Goal: Check status: Check status

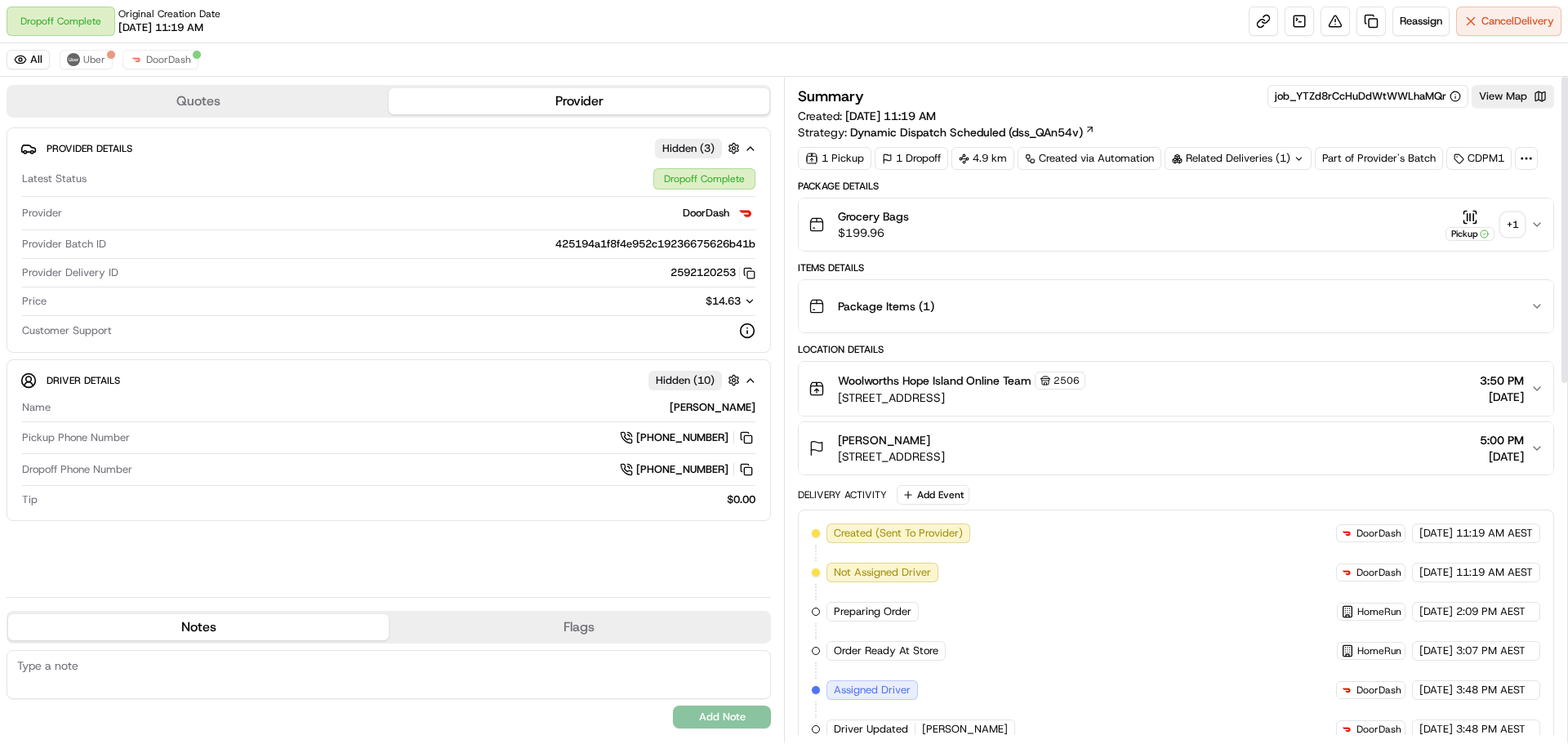
click at [1540, 227] on icon "button" at bounding box center [1537, 225] width 13 height 13
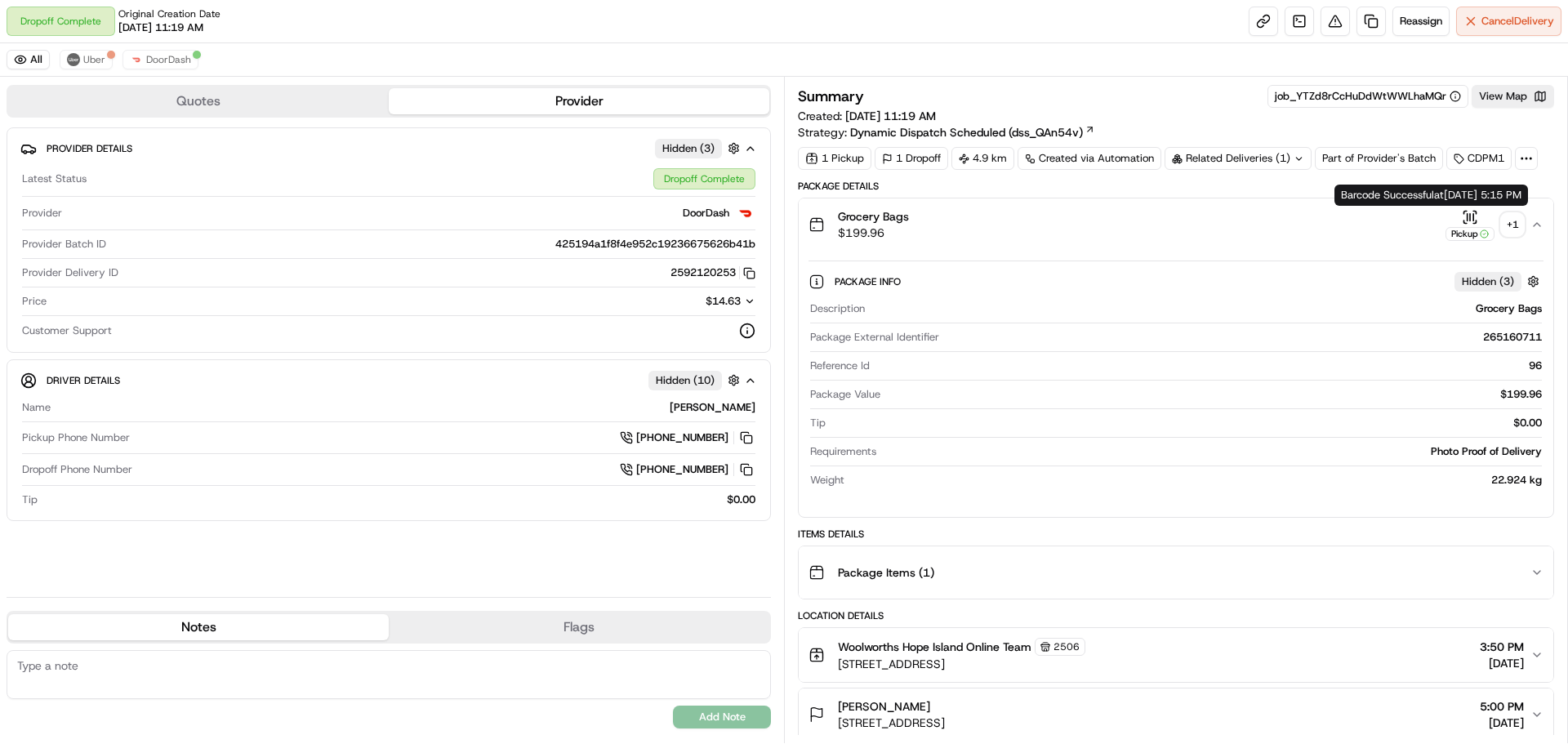
click at [1512, 222] on div "+ 1" at bounding box center [1512, 224] width 23 height 23
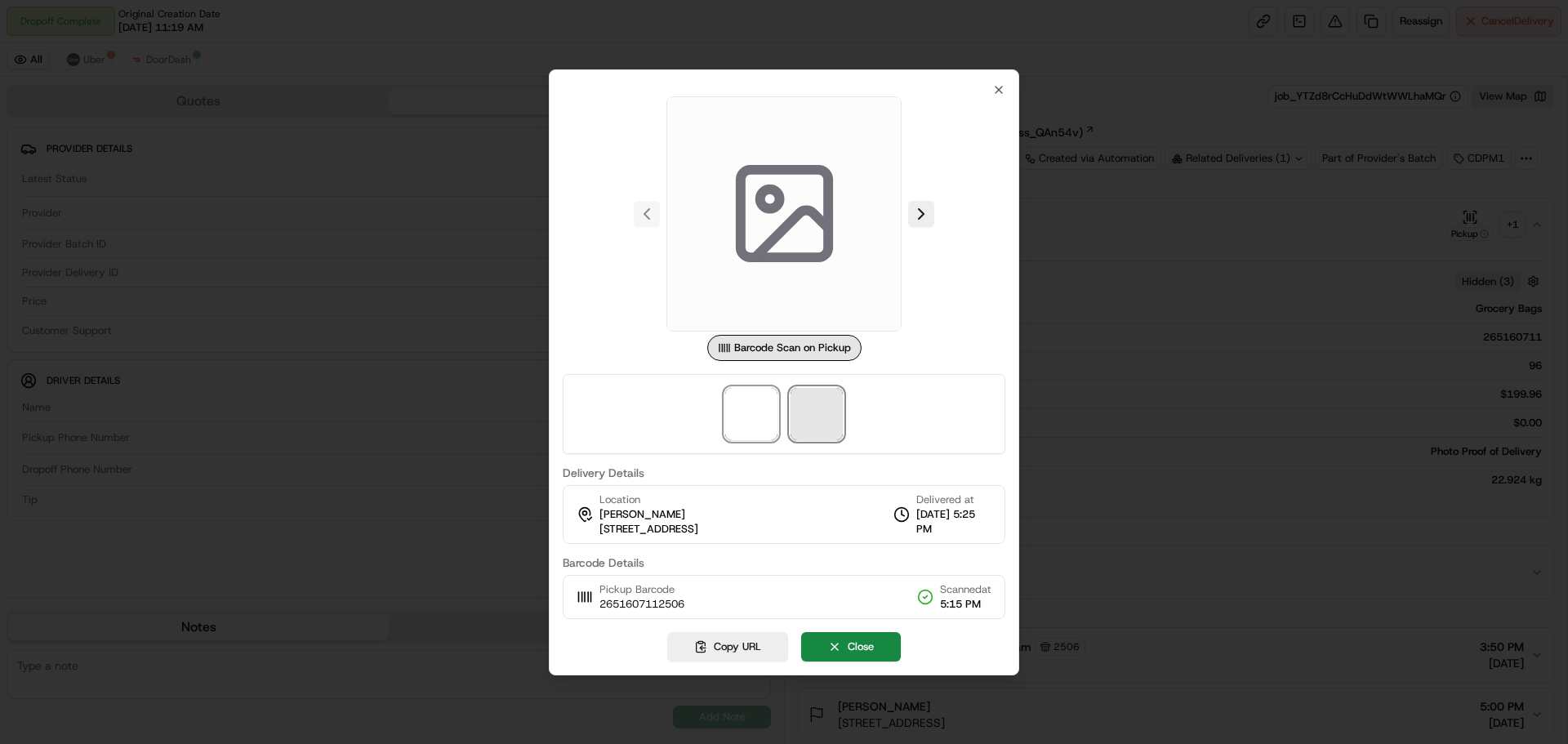
click at [821, 410] on span at bounding box center [817, 414] width 52 height 52
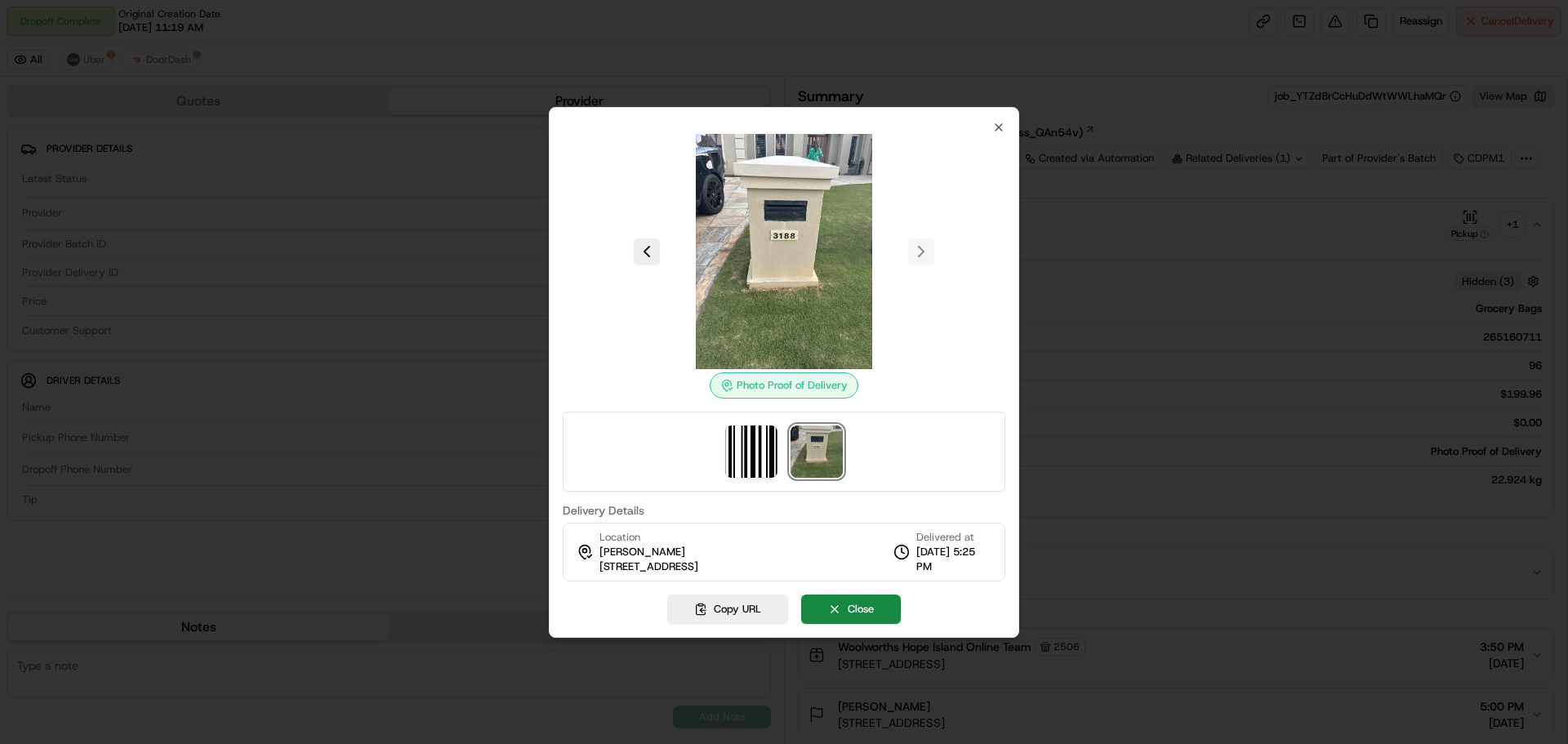
click at [1002, 118] on div "Photo Proof of Delivery Delivery Details Location [PERSON_NAME] [STREET_ADDRESS…" at bounding box center [784, 372] width 471 height 531
click at [992, 130] on div "Photo Proof of Delivery Delivery Details Location [PERSON_NAME] [STREET_ADDRESS…" at bounding box center [784, 351] width 443 height 461
click at [1004, 116] on div "Photo Proof of Delivery Delivery Details Location [PERSON_NAME] [STREET_ADDRESS…" at bounding box center [784, 372] width 471 height 531
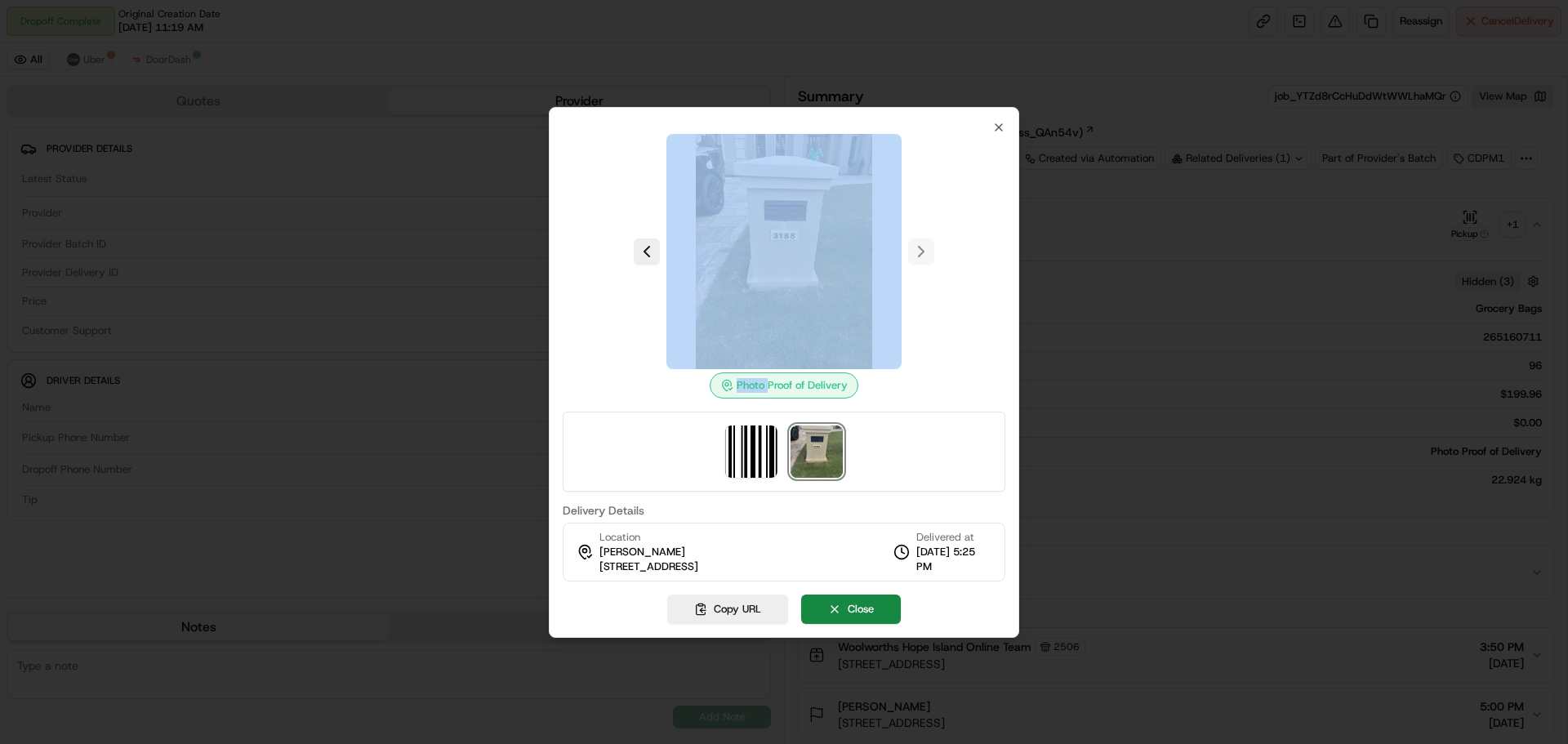
click at [1004, 116] on div "Photo Proof of Delivery Delivery Details Location [PERSON_NAME] [STREET_ADDRESS…" at bounding box center [784, 372] width 471 height 531
click at [992, 130] on div "Photo Proof of Delivery Delivery Details Location [PERSON_NAME] [STREET_ADDRESS…" at bounding box center [784, 351] width 443 height 461
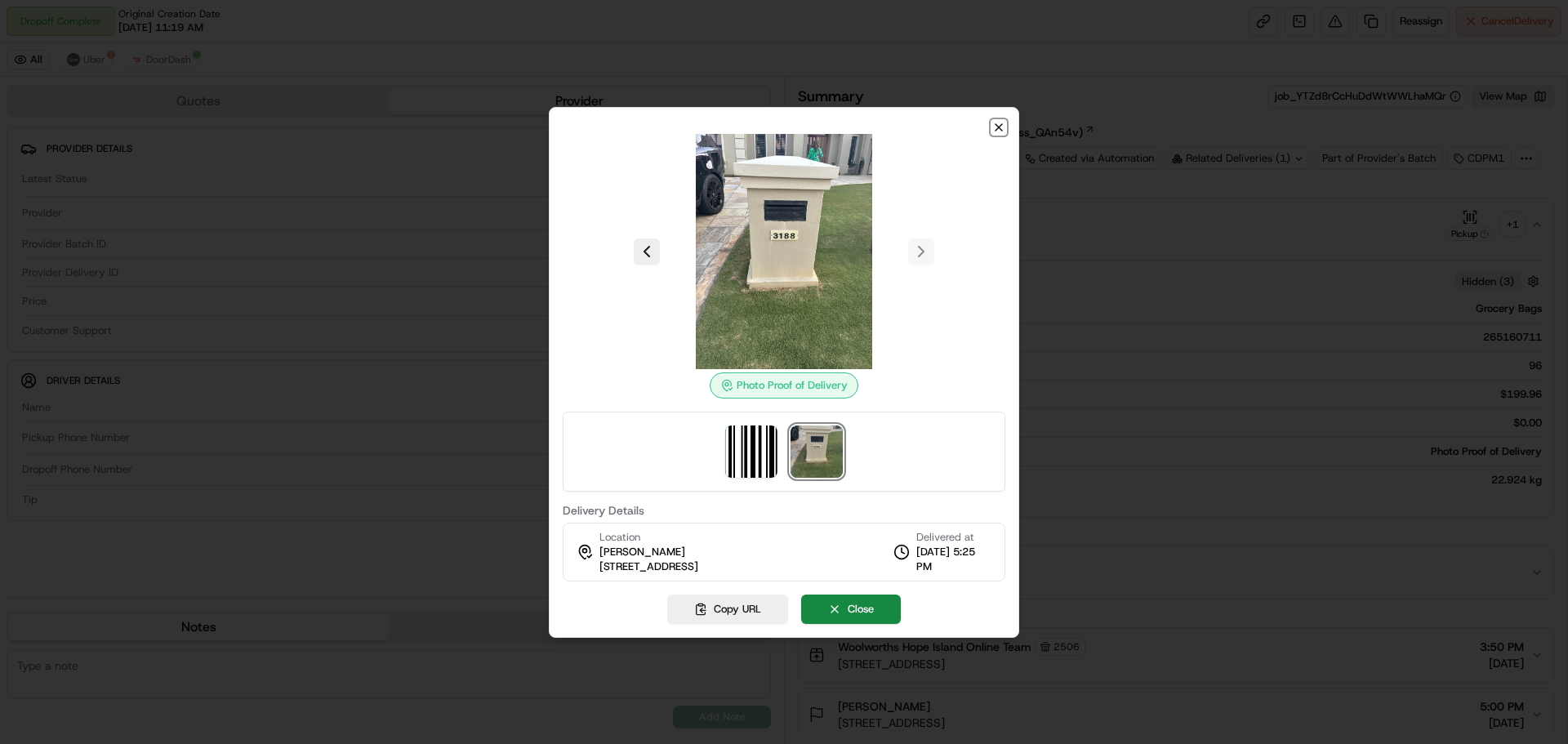
click at [1000, 130] on icon "button" at bounding box center [999, 128] width 13 height 13
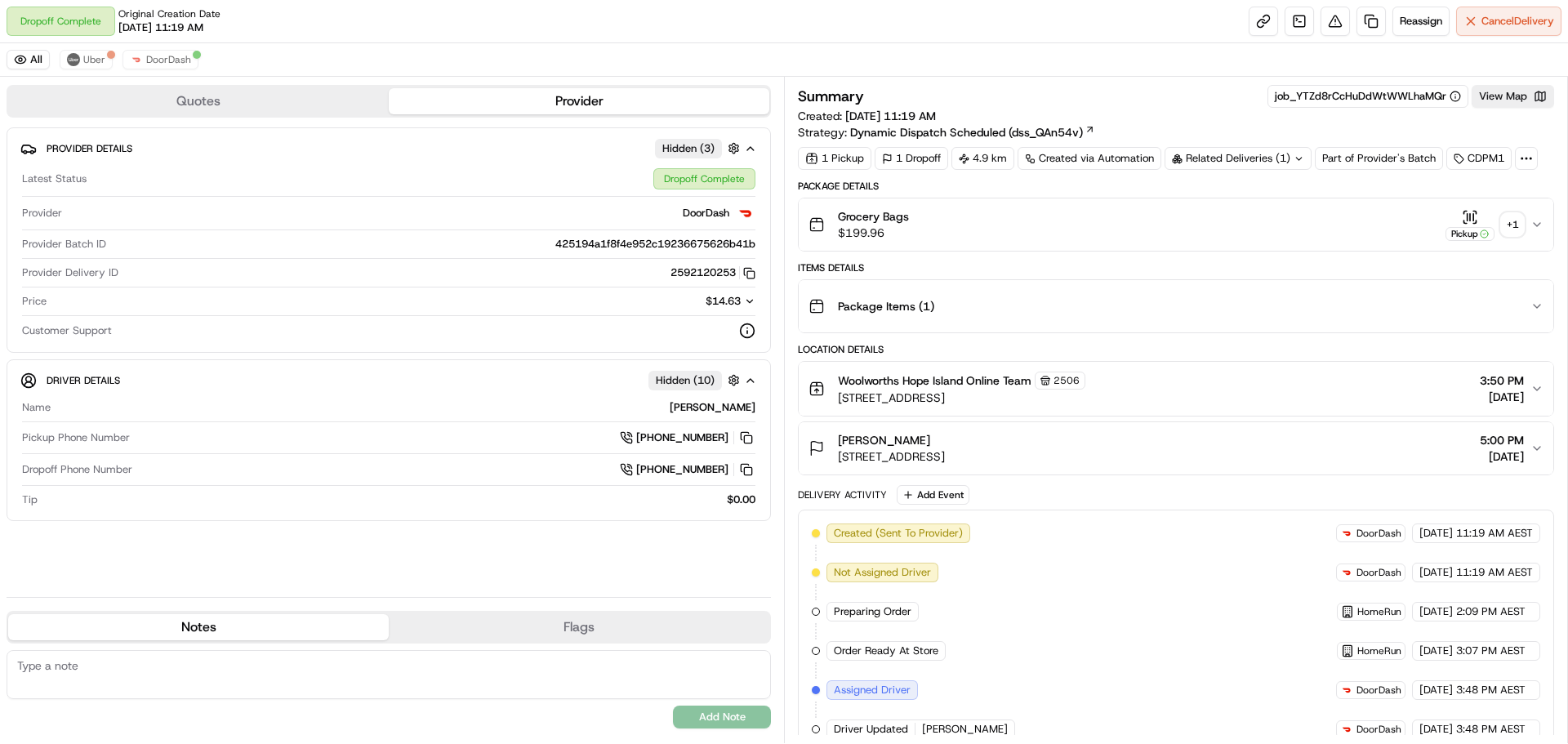
click at [1521, 225] on div "+ 1" at bounding box center [1512, 224] width 23 height 23
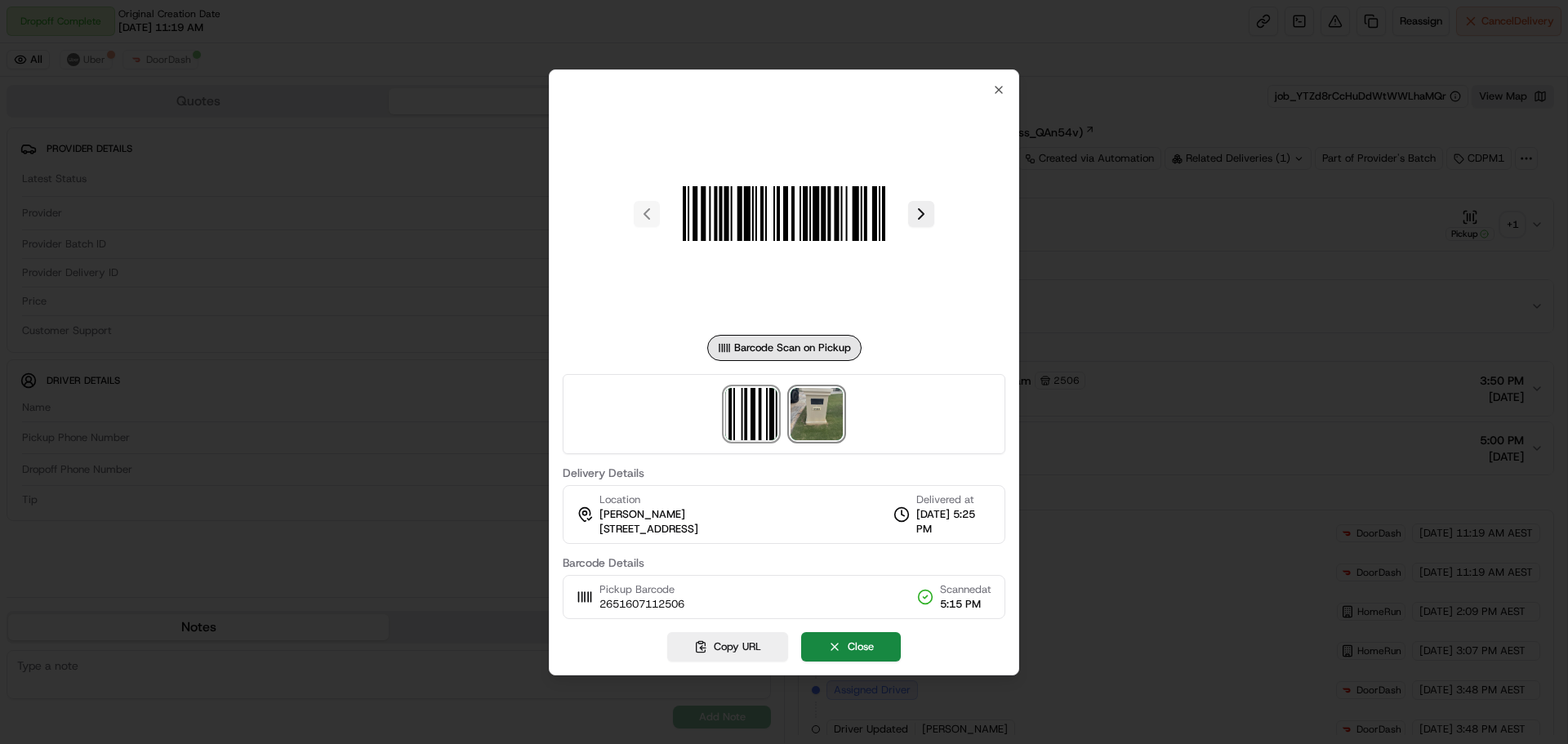
click at [839, 404] on img at bounding box center [817, 414] width 52 height 52
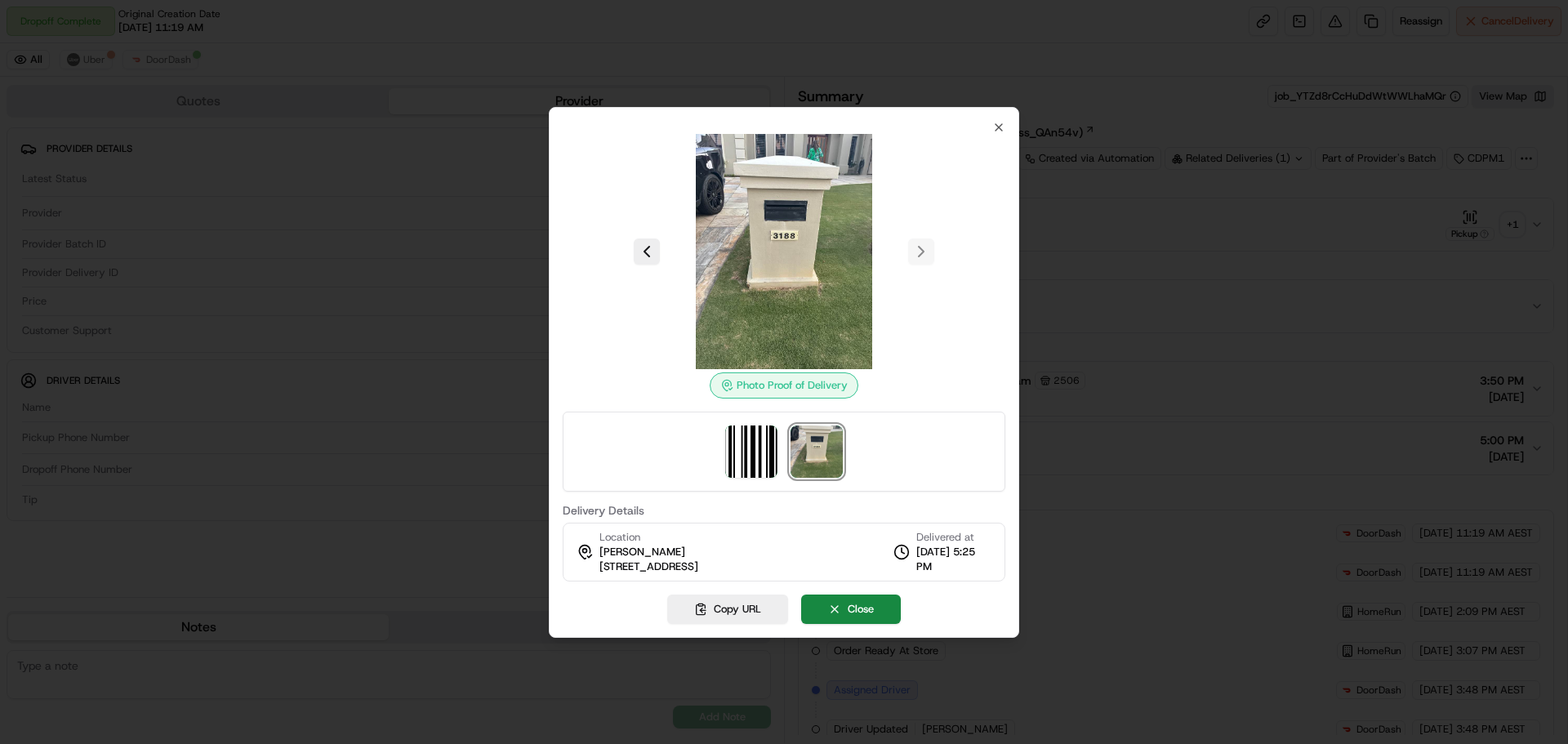
click at [868, 212] on img at bounding box center [784, 251] width 235 height 235
click at [997, 128] on icon "button" at bounding box center [999, 128] width 13 height 13
